Goal: Information Seeking & Learning: Learn about a topic

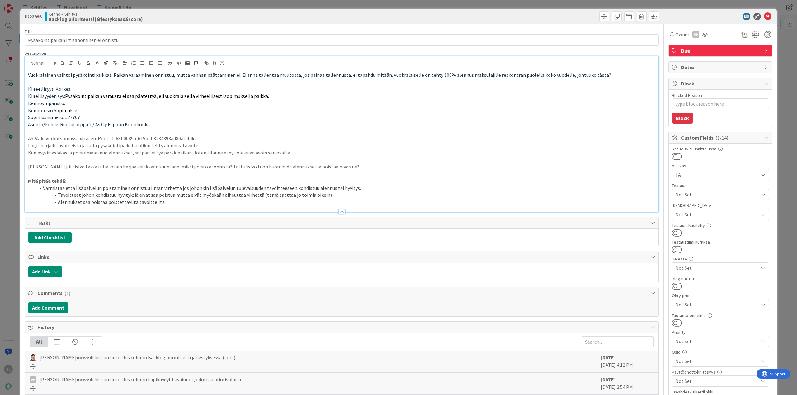
type textarea "x"
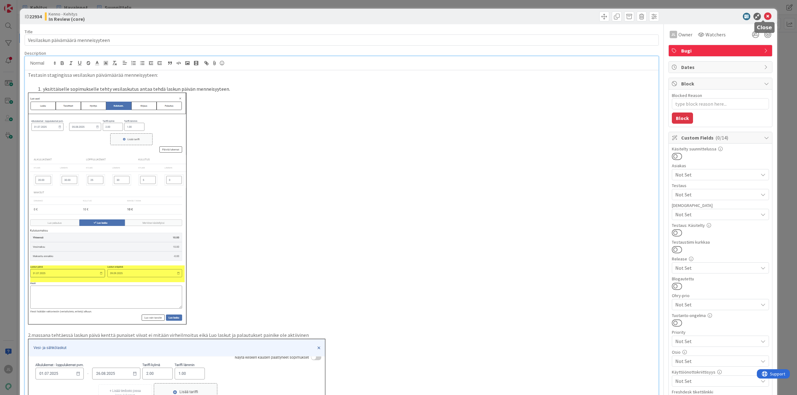
click at [764, 13] on icon at bounding box center [767, 16] width 7 height 7
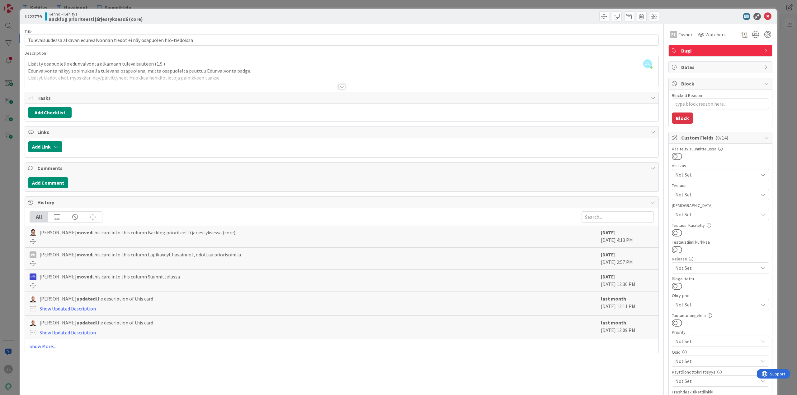
click at [246, 78] on div at bounding box center [341, 79] width 633 height 16
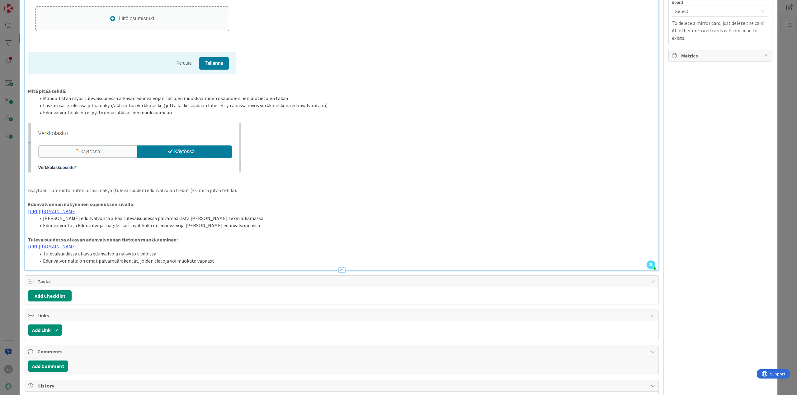
scroll to position [827, 0]
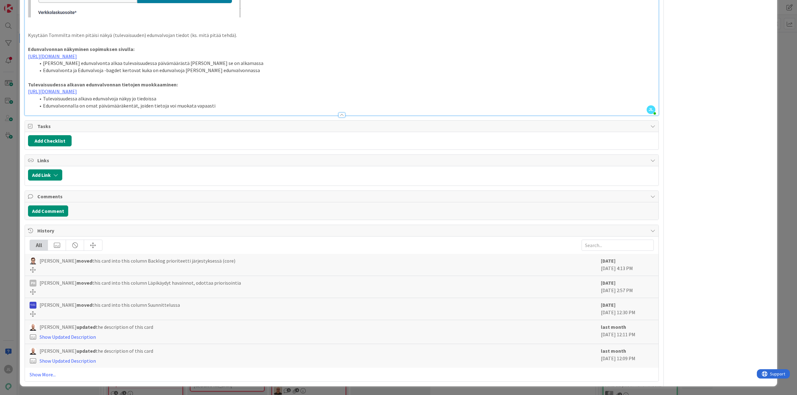
type textarea "x"
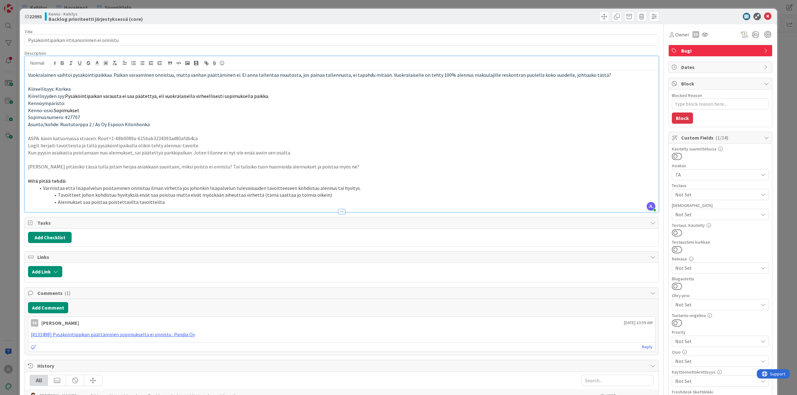
click at [72, 119] on span "Sopimusnumero: #27707" at bounding box center [54, 117] width 52 height 6
copy span "27707"
click at [479, 137] on p "ASPA: kävin katsomassa xtracen: Root=1-68b0089a-615bab3234393ad80afdb4ca" at bounding box center [341, 138] width 627 height 7
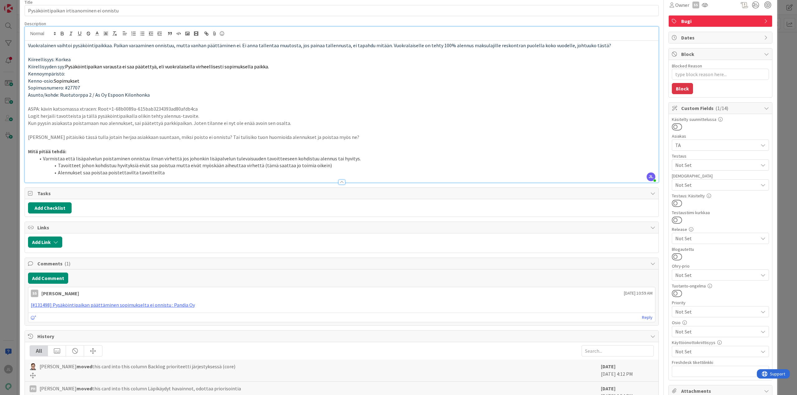
scroll to position [31, 0]
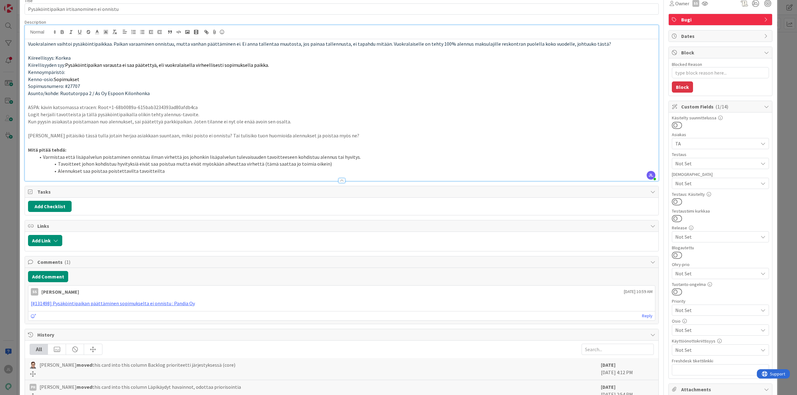
click at [447, 160] on li "Varmistaa että lisäpalvelun poistaminen onnistuu ilman virhettä jos johonkin li…" at bounding box center [345, 157] width 620 height 7
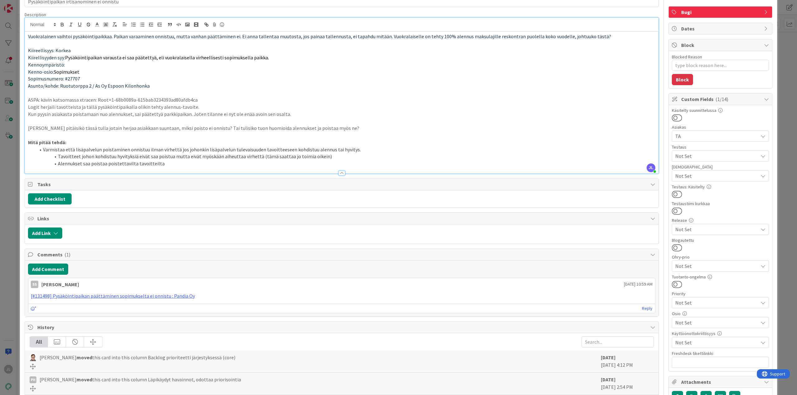
scroll to position [62, 0]
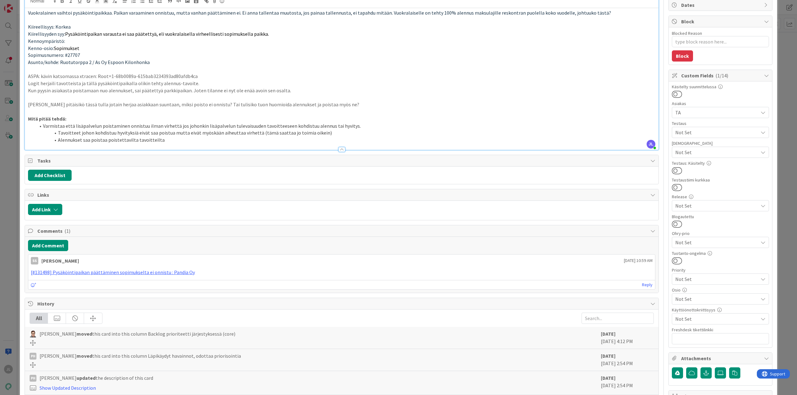
type textarea "x"
